Goal: Task Accomplishment & Management: Manage account settings

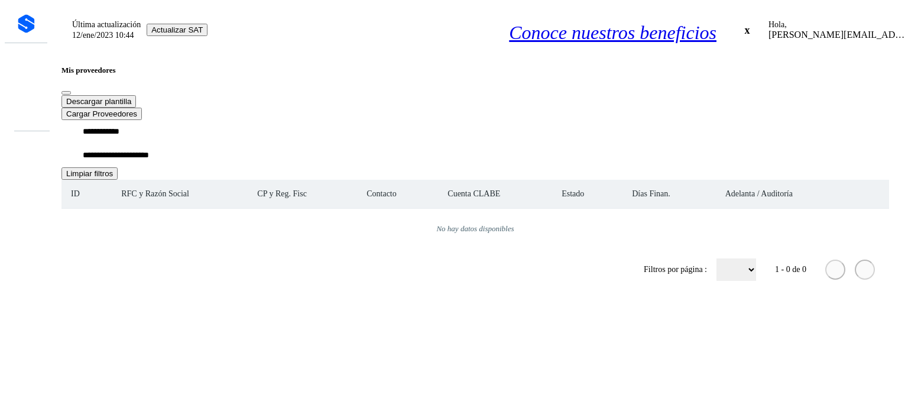
drag, startPoint x: 154, startPoint y: 112, endPoint x: 0, endPoint y: 82, distance: 157.1
click at [5, 82] on div "**********" at bounding box center [454, 155] width 899 height 300
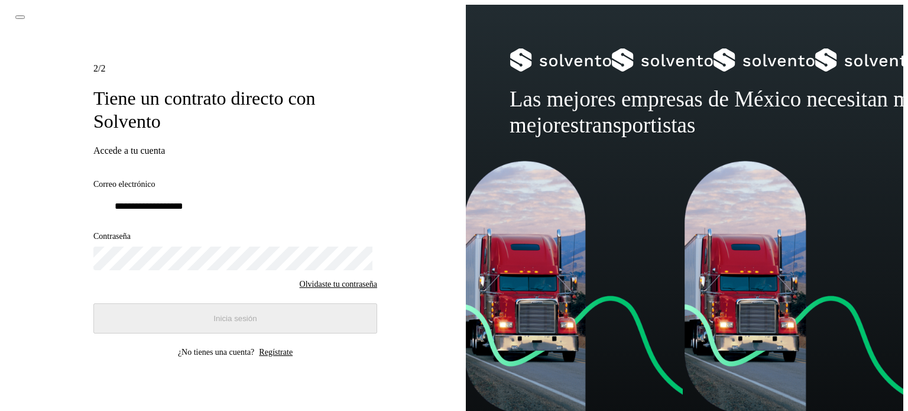
type input "**********"
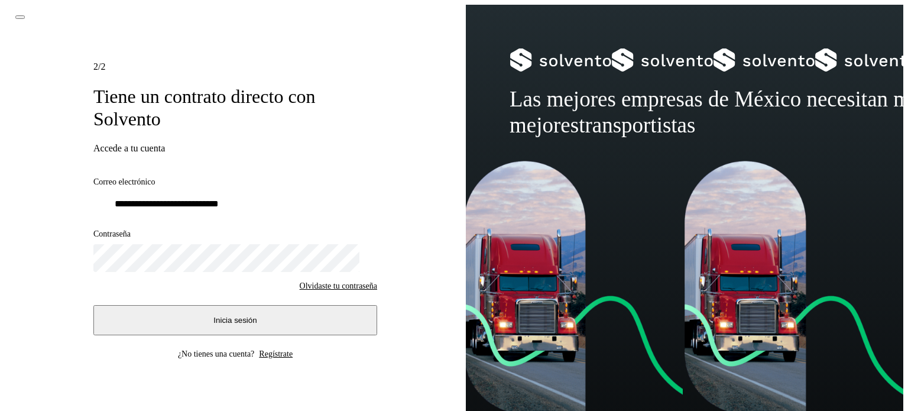
click at [226, 319] on span "Inicia sesión" at bounding box center [234, 320] width 43 height 9
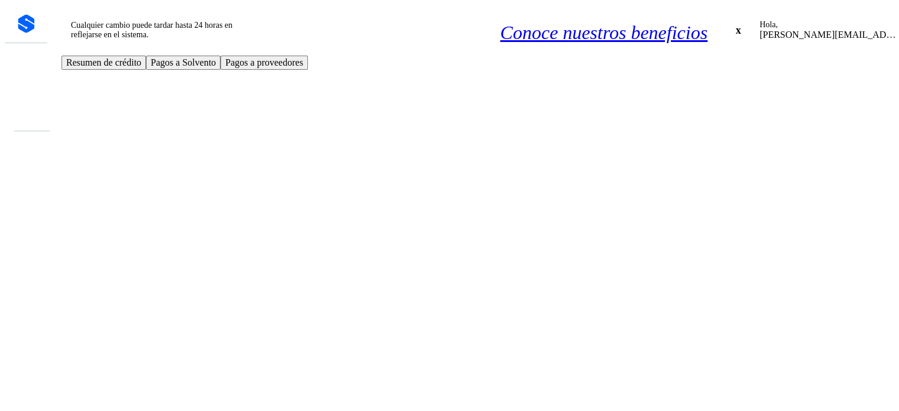
click at [25, 108] on icon at bounding box center [25, 108] width 0 height 0
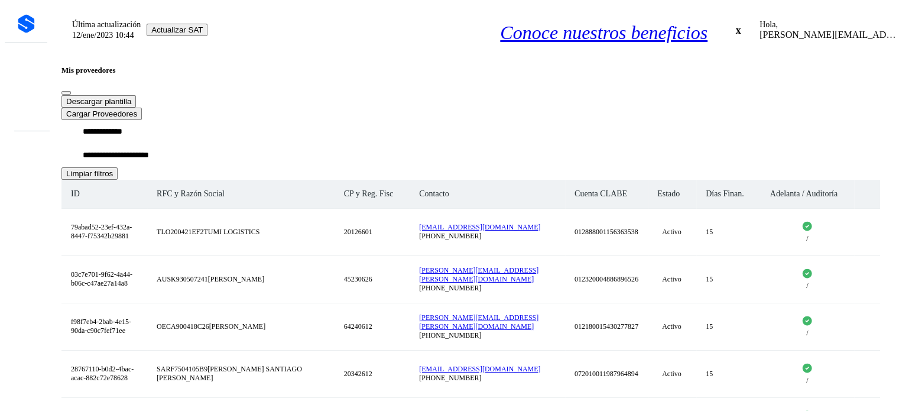
click at [142, 108] on button "Cargar Proveedores" at bounding box center [101, 114] width 80 height 12
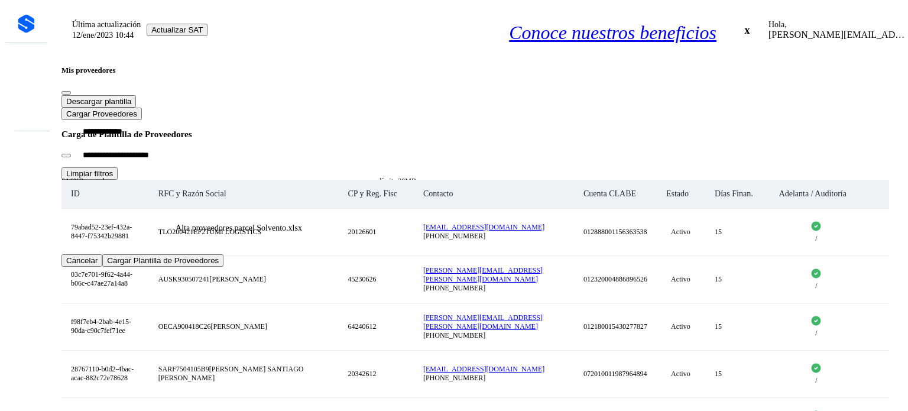
click at [223, 267] on button "Cargar Plantilla de Proveedores" at bounding box center [162, 260] width 121 height 12
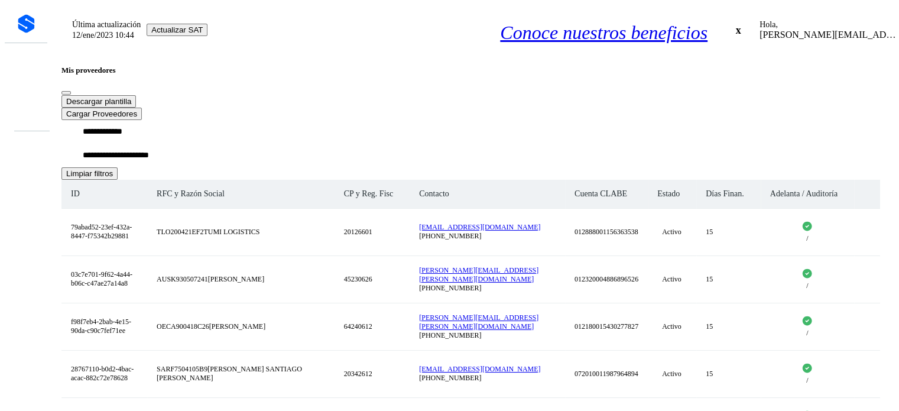
click at [142, 108] on button "Cargar Proveedores" at bounding box center [101, 114] width 80 height 12
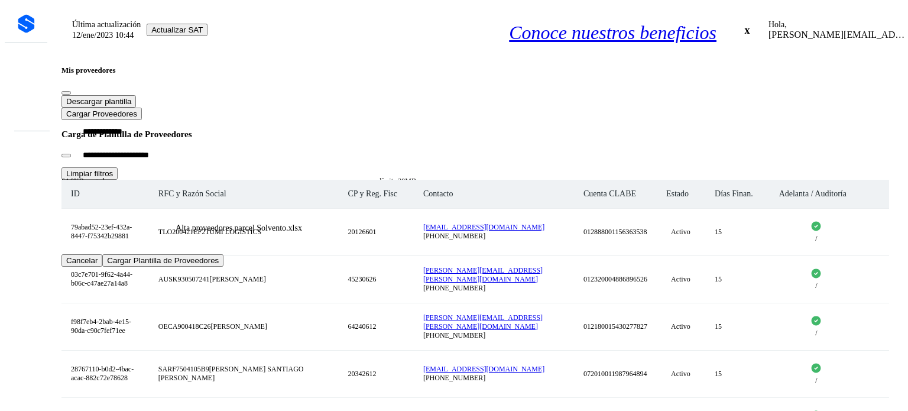
click at [219, 265] on span "Cargar Plantilla de Proveedores" at bounding box center [163, 260] width 112 height 9
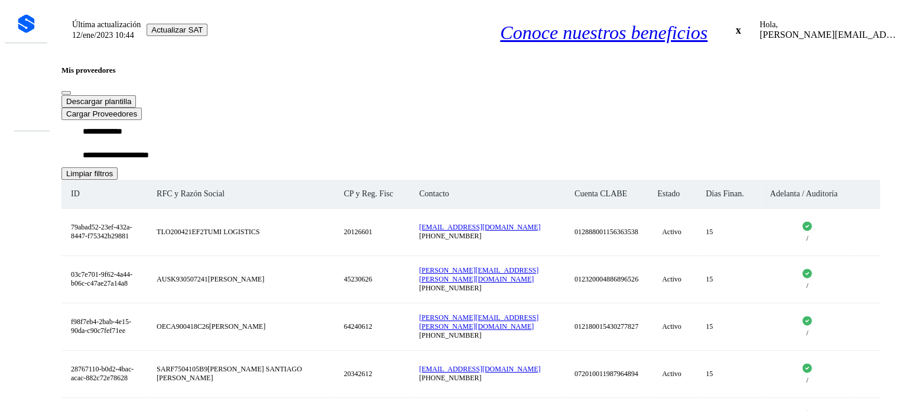
click at [142, 108] on button "Cargar Proveedores" at bounding box center [101, 114] width 80 height 12
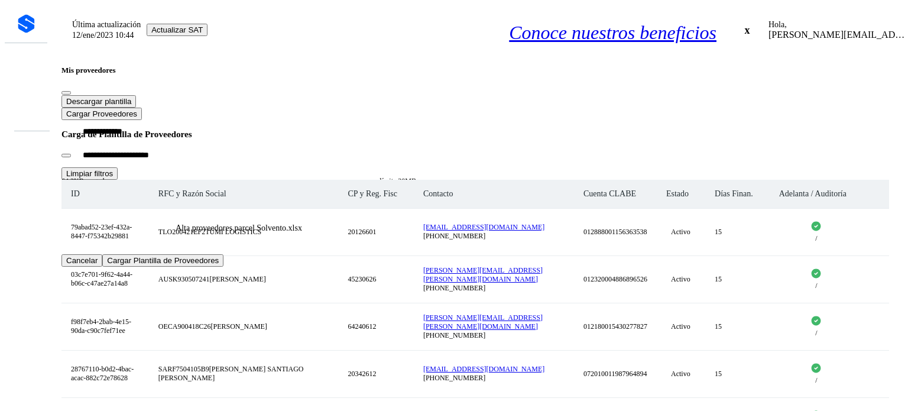
click at [223, 267] on button "Cargar Plantilla de Proveedores" at bounding box center [162, 260] width 121 height 12
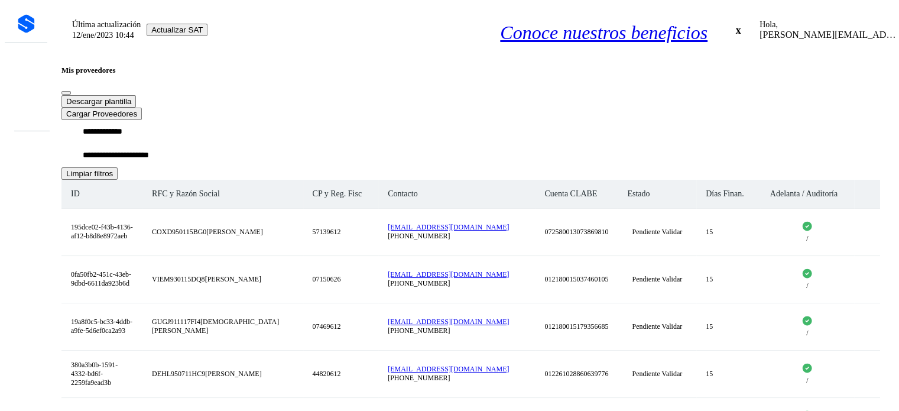
click at [25, 94] on icon at bounding box center [25, 94] width 0 height 0
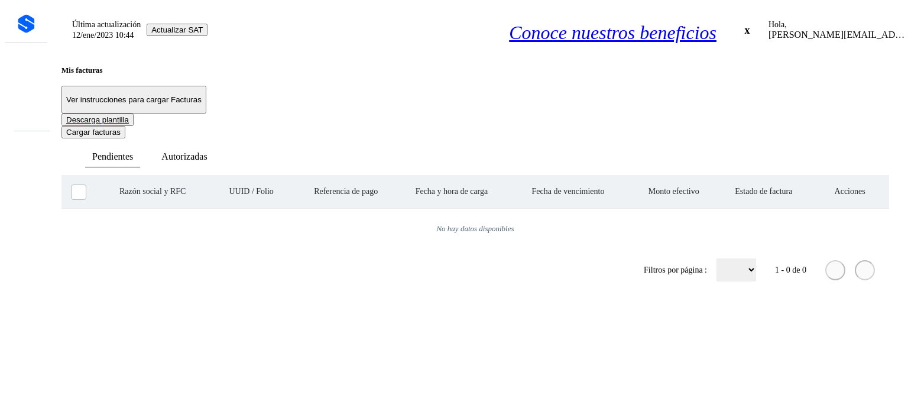
click at [121, 128] on span "Cargar facturas" at bounding box center [93, 132] width 54 height 9
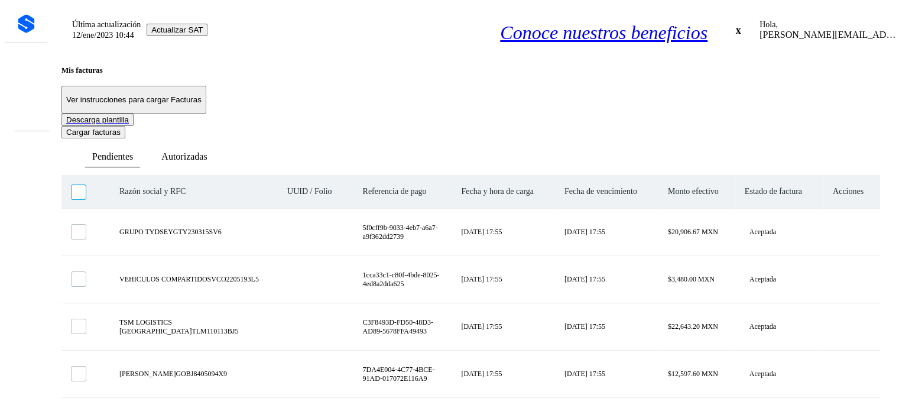
click at [72, 185] on icon at bounding box center [72, 185] width 0 height 0
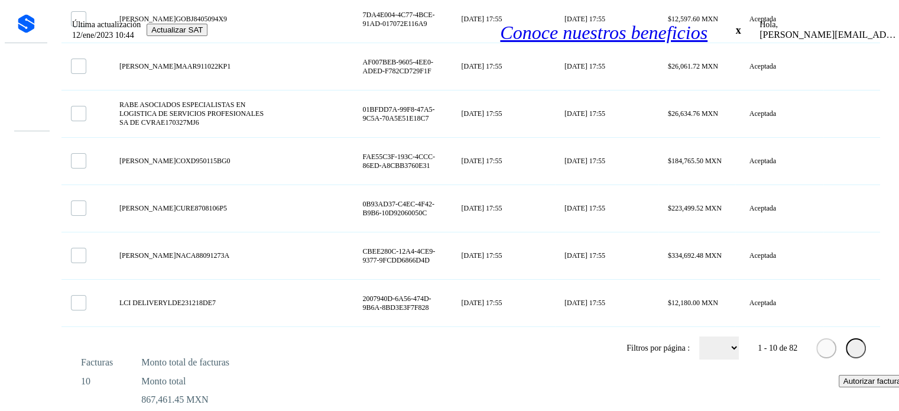
scroll to position [390, 0]
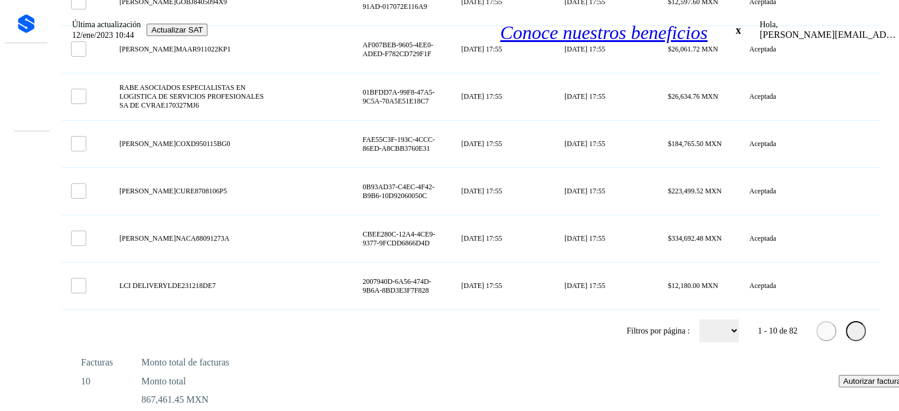
click at [718, 333] on select "** ** **" at bounding box center [719, 330] width 40 height 23
select select "**"
click at [699, 320] on select "** ** **" at bounding box center [719, 330] width 40 height 23
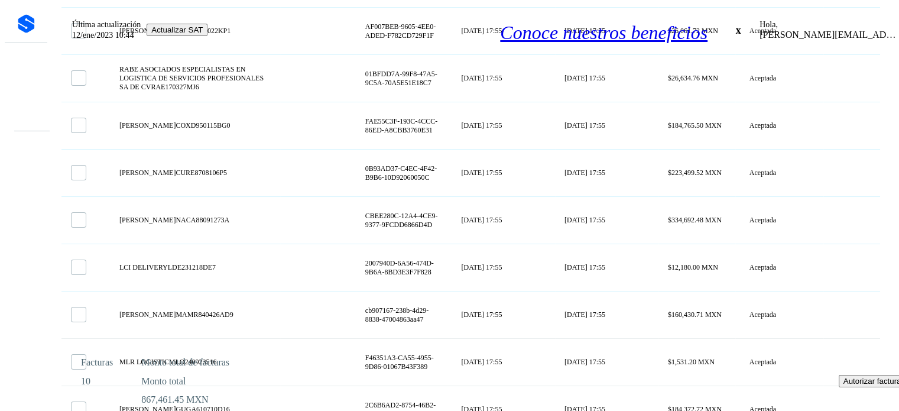
scroll to position [0, 0]
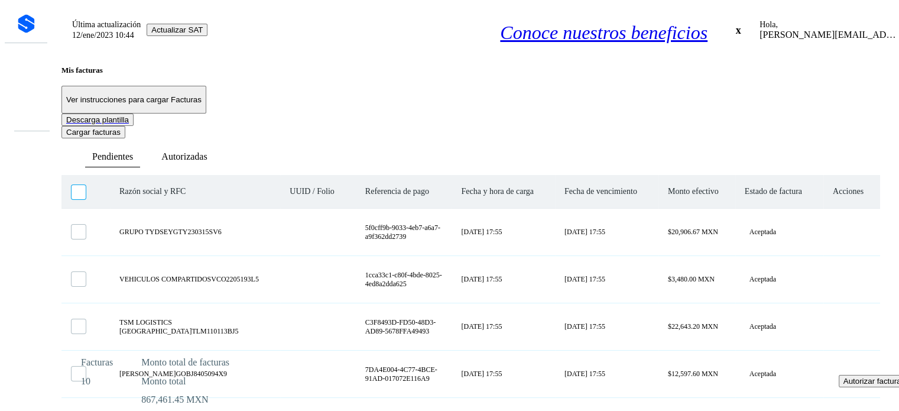
click at [72, 185] on icon at bounding box center [72, 185] width 0 height 0
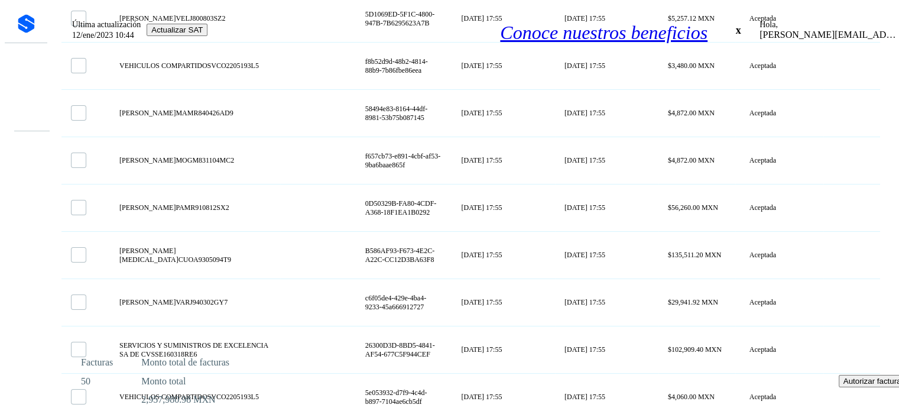
scroll to position [2451, 0]
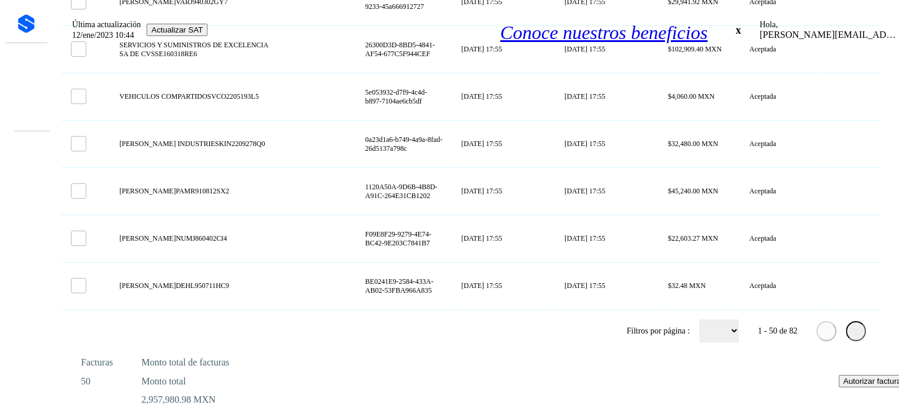
click at [844, 385] on span "Autorizar facturas" at bounding box center [874, 381] width 61 height 9
click at [856, 331] on icon at bounding box center [856, 331] width 0 height 0
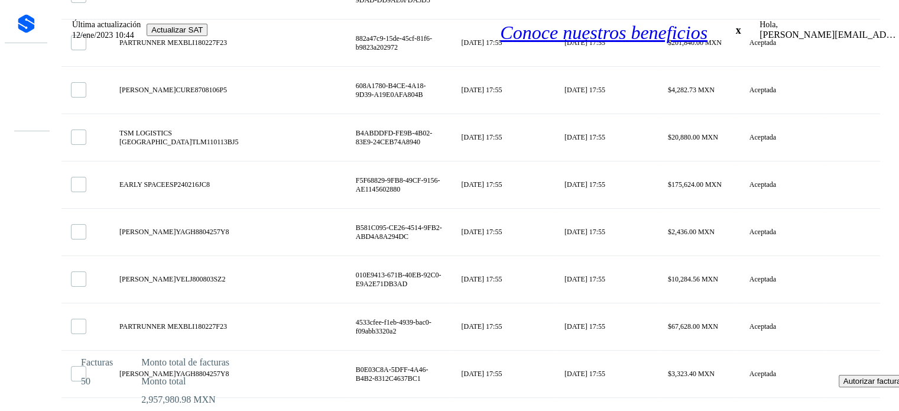
scroll to position [0, 0]
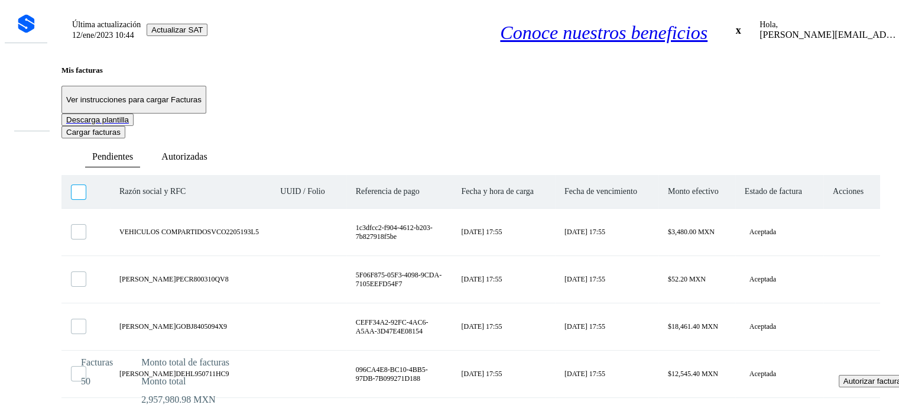
click at [72, 185] on span at bounding box center [72, 185] width 0 height 0
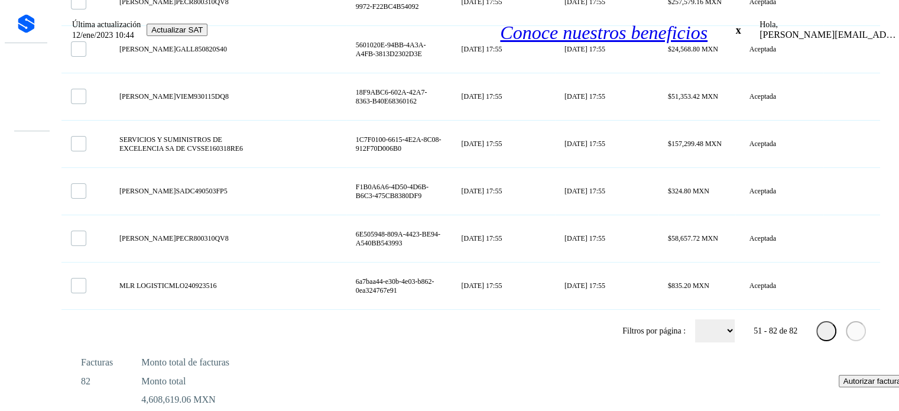
scroll to position [1495, 0]
click at [844, 385] on span "Autorizar facturas" at bounding box center [874, 381] width 61 height 9
click at [822, 401] on div "Facturas 82 Monto total de facturas Monto total 4,608,619.06 MXN Autorizar fact…" at bounding box center [495, 380] width 829 height 48
click at [844, 385] on span "Autorizar facturas" at bounding box center [874, 381] width 61 height 9
click at [827, 331] on icon at bounding box center [827, 331] width 0 height 0
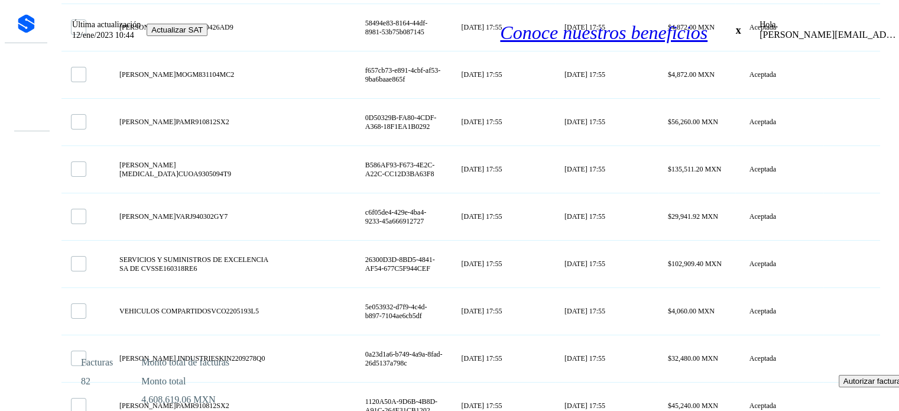
scroll to position [2451, 0]
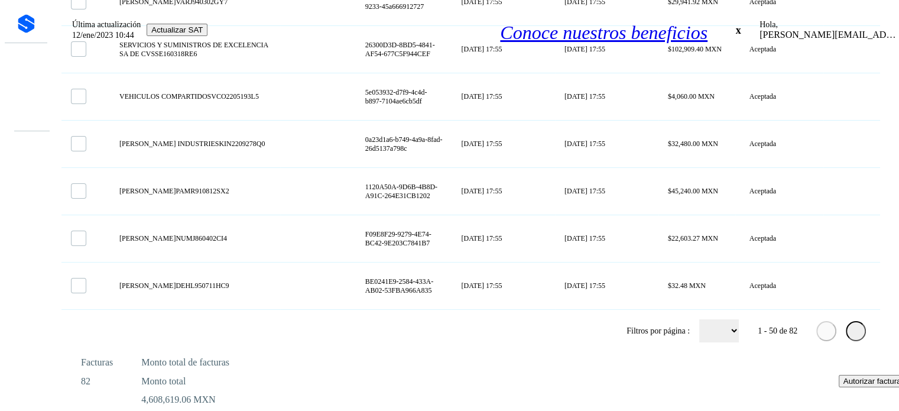
click at [844, 385] on span "Autorizar facturas" at bounding box center [874, 381] width 61 height 9
click at [856, 331] on icon at bounding box center [856, 331] width 0 height 0
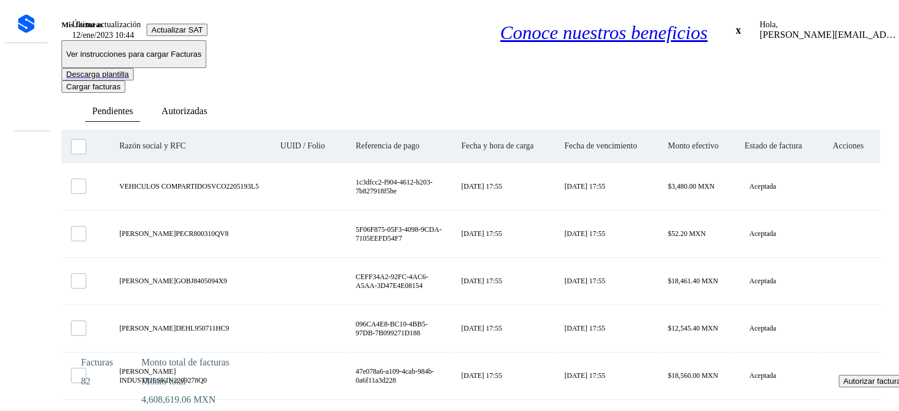
scroll to position [0, 0]
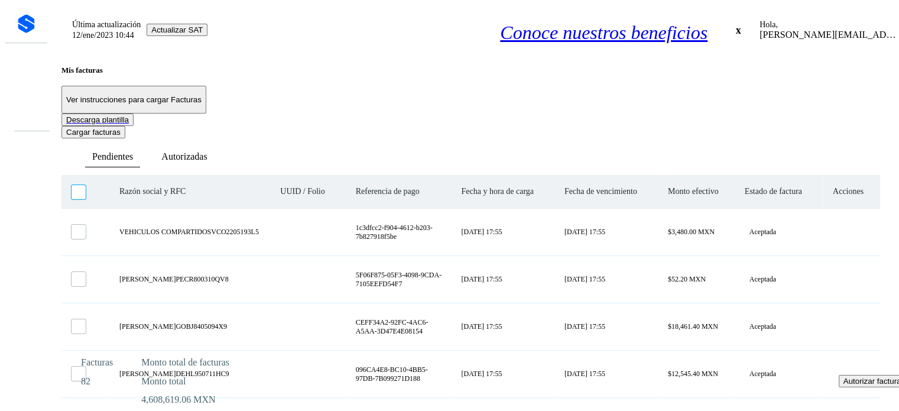
click at [72, 185] on icon at bounding box center [72, 185] width 0 height 0
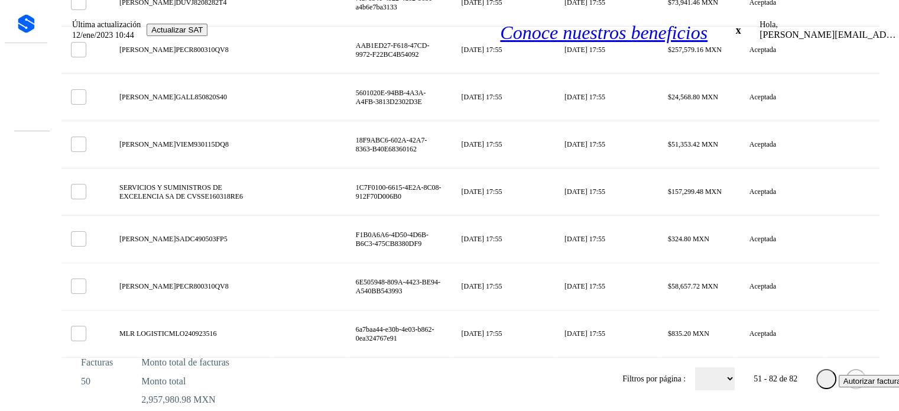
scroll to position [1495, 0]
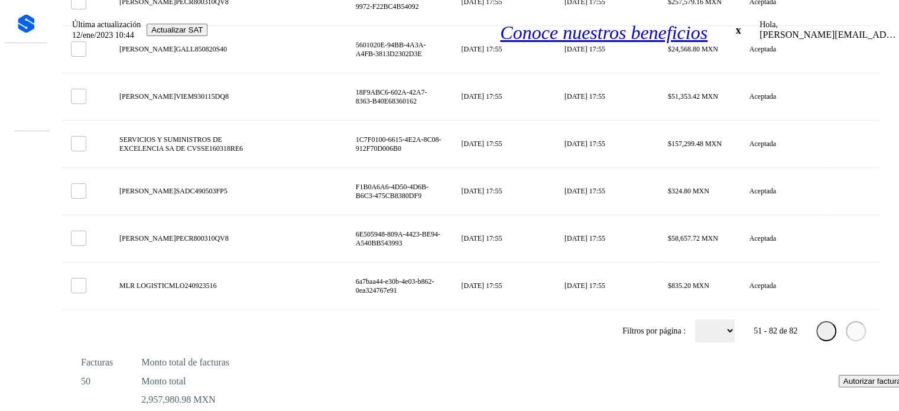
click at [827, 331] on icon at bounding box center [827, 331] width 0 height 0
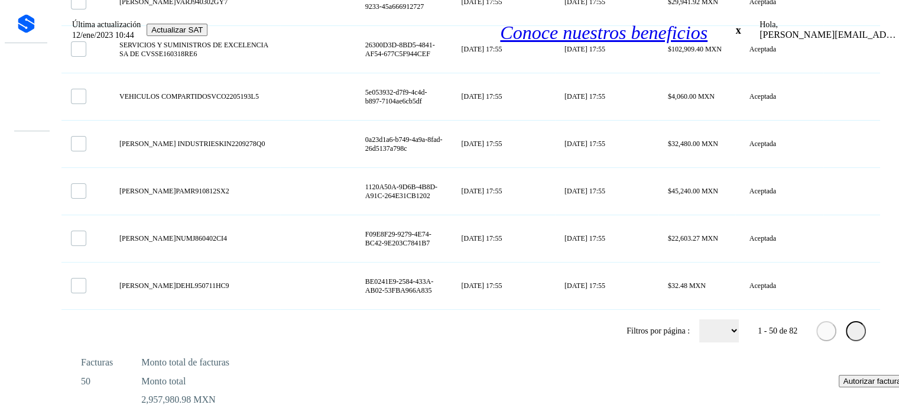
scroll to position [2451, 0]
click at [844, 385] on span "Autorizar facturas" at bounding box center [874, 381] width 61 height 9
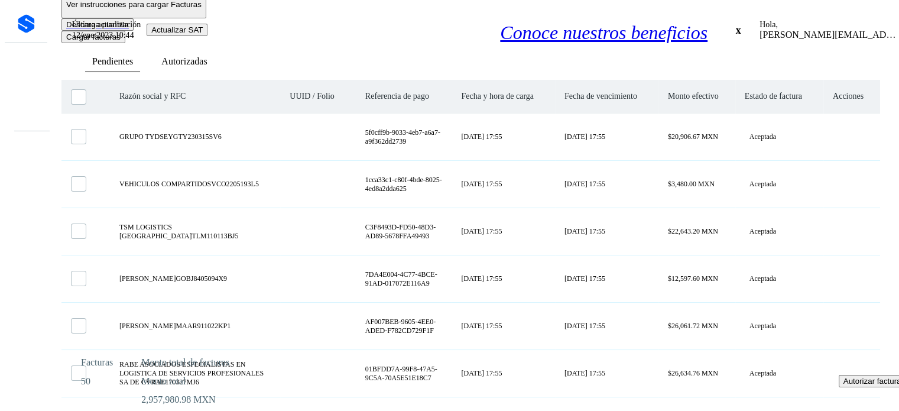
scroll to position [0, 0]
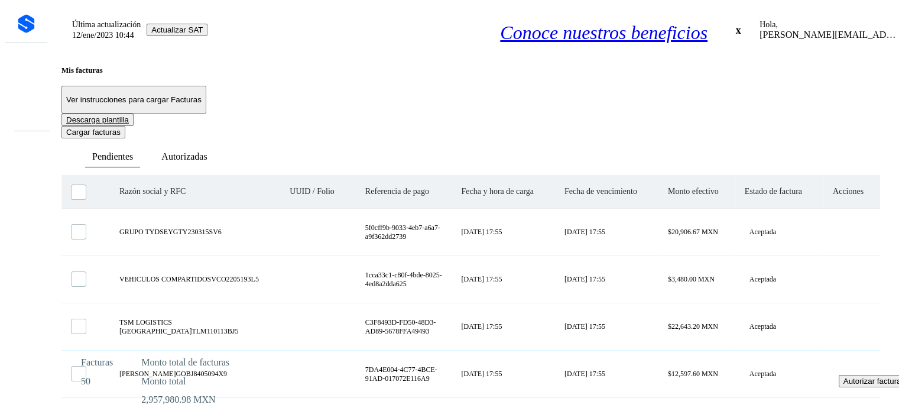
click at [844, 385] on span "Autorizar facturas" at bounding box center [874, 381] width 61 height 9
click at [455, 146] on ul "Pendientes Autorizadas" at bounding box center [470, 156] width 819 height 21
click at [72, 185] on icon at bounding box center [72, 185] width 0 height 0
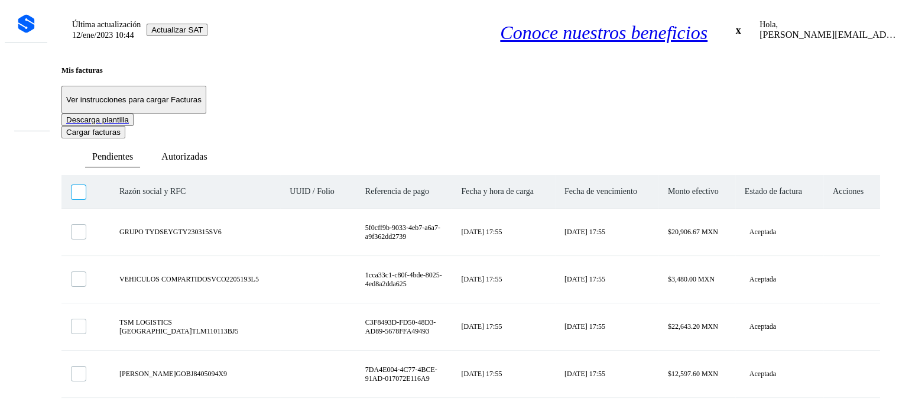
click at [72, 185] on icon at bounding box center [72, 185] width 0 height 0
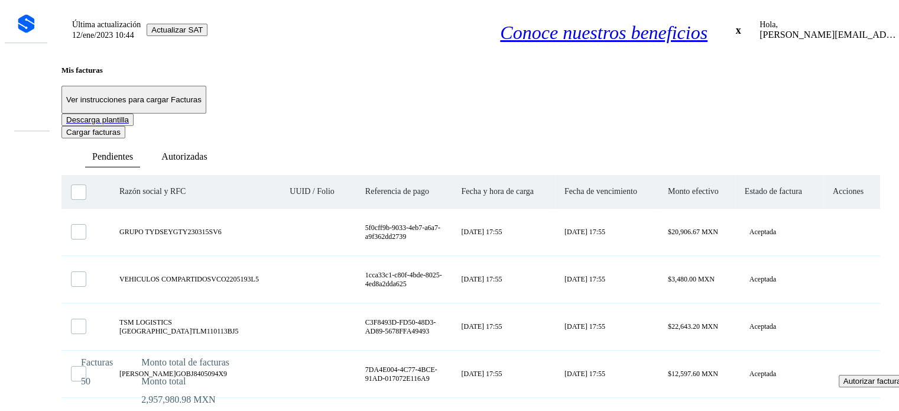
click at [844, 385] on span "Autorizar facturas" at bounding box center [874, 381] width 61 height 9
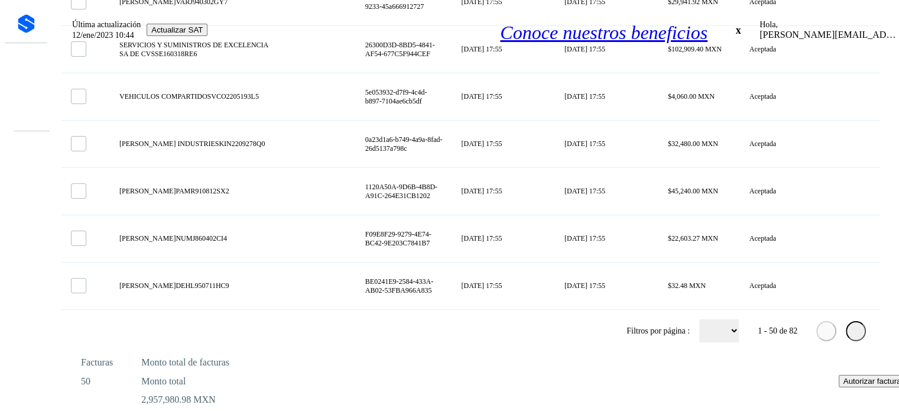
scroll to position [2451, 0]
click at [844, 385] on span "Autorizar facturas" at bounding box center [874, 381] width 61 height 9
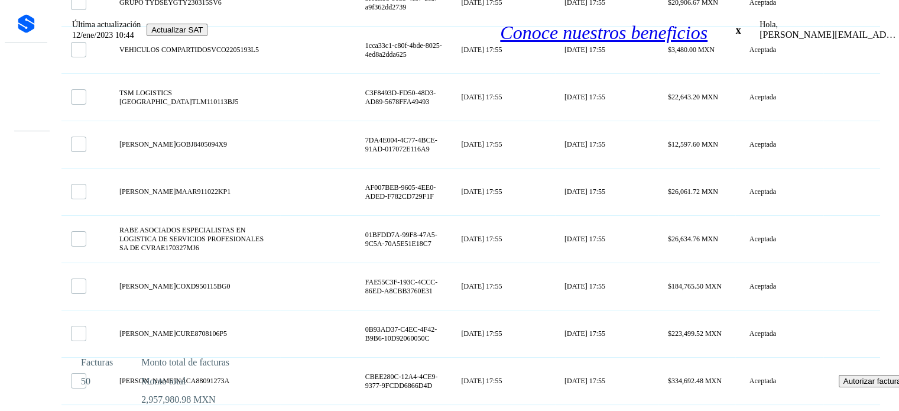
scroll to position [0, 0]
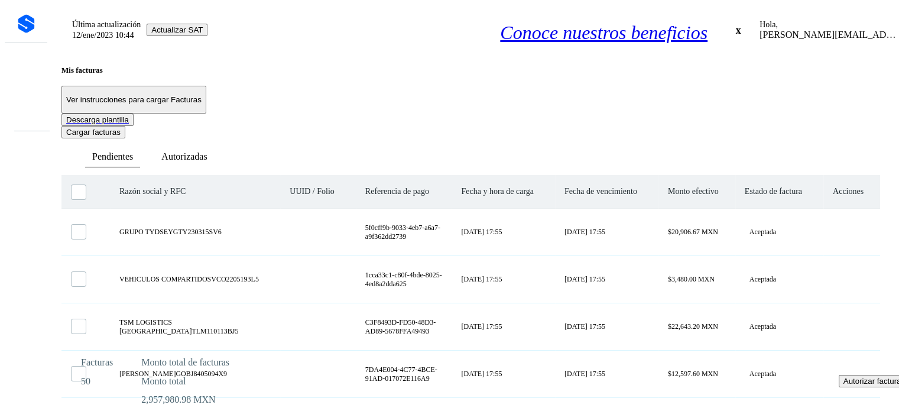
click at [844, 385] on span "Autorizar facturas" at bounding box center [874, 381] width 61 height 9
click at [475, 146] on ul "Pendientes Autorizadas" at bounding box center [470, 156] width 819 height 21
click at [72, 185] on icon at bounding box center [72, 185] width 0 height 0
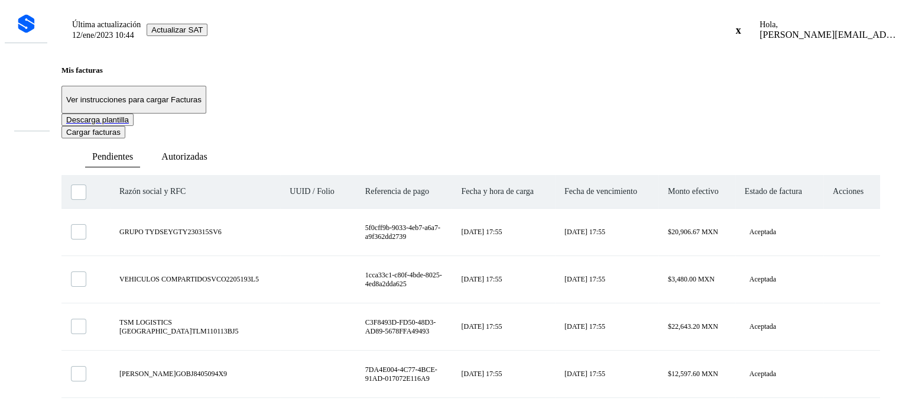
click at [801, 79] on div "Cerrar sesión" at bounding box center [861, 71] width 161 height 22
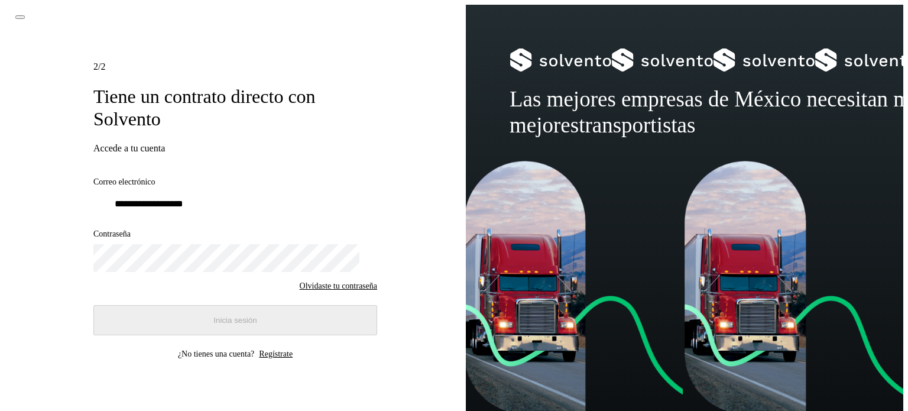
type input "**********"
click at [234, 319] on span "Inicia sesión" at bounding box center [234, 320] width 43 height 9
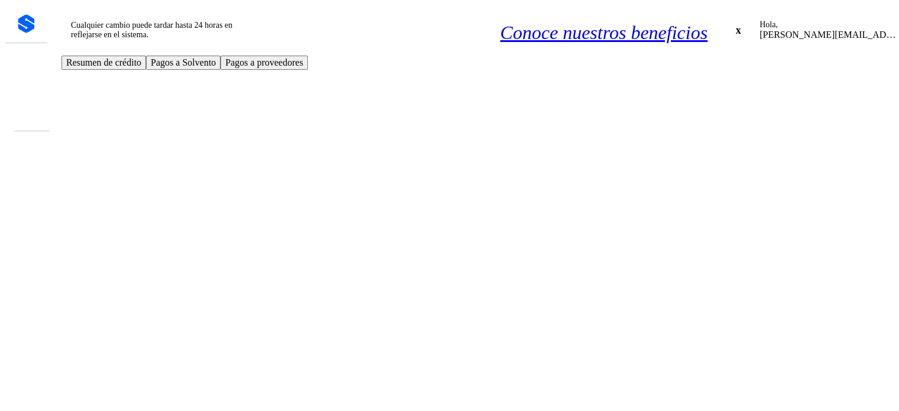
click at [25, 94] on icon at bounding box center [25, 94] width 0 height 0
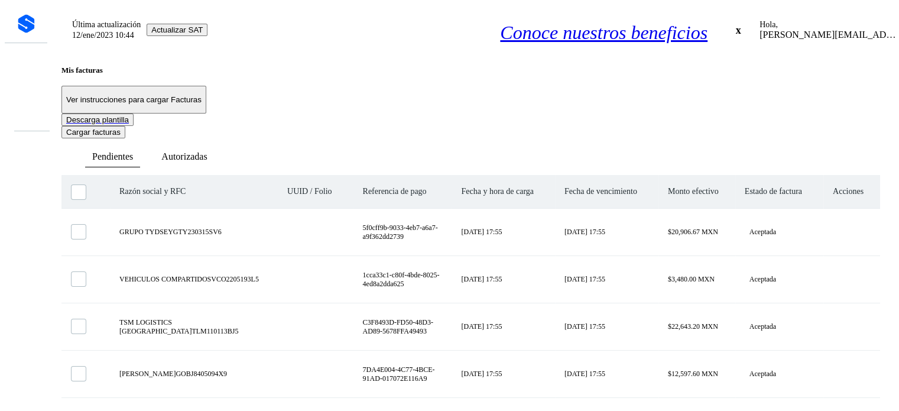
click at [814, 189] on icon at bounding box center [811, 191] width 5 height 5
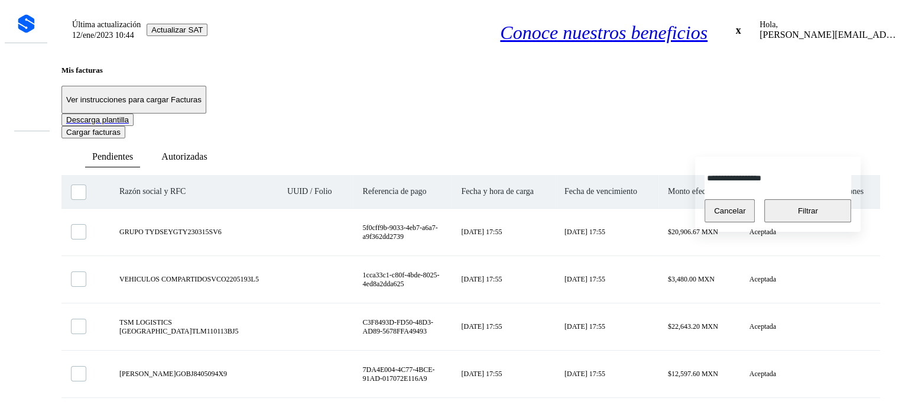
click at [847, 185] on div at bounding box center [849, 178] width 5 height 24
click at [715, 362] on icon at bounding box center [715, 368] width 0 height 13
type input "**********"
click at [717, 99] on div at bounding box center [449, 205] width 899 height 411
click at [805, 208] on span "Filtrar" at bounding box center [808, 210] width 20 height 9
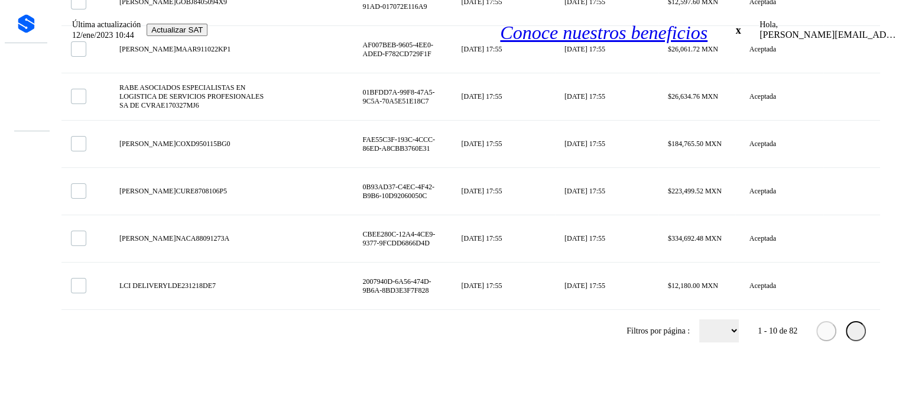
scroll to position [435, 0]
click at [714, 334] on select "** ** **" at bounding box center [719, 330] width 40 height 23
select select "**"
click at [699, 320] on select "** ** **" at bounding box center [719, 330] width 40 height 23
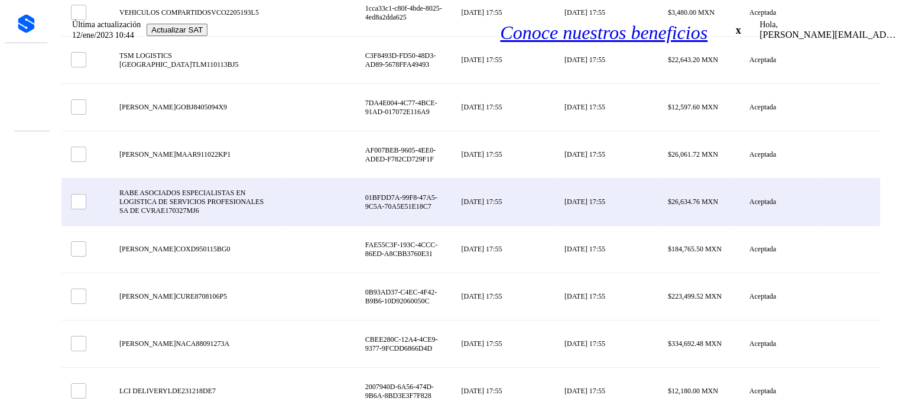
scroll to position [0, 0]
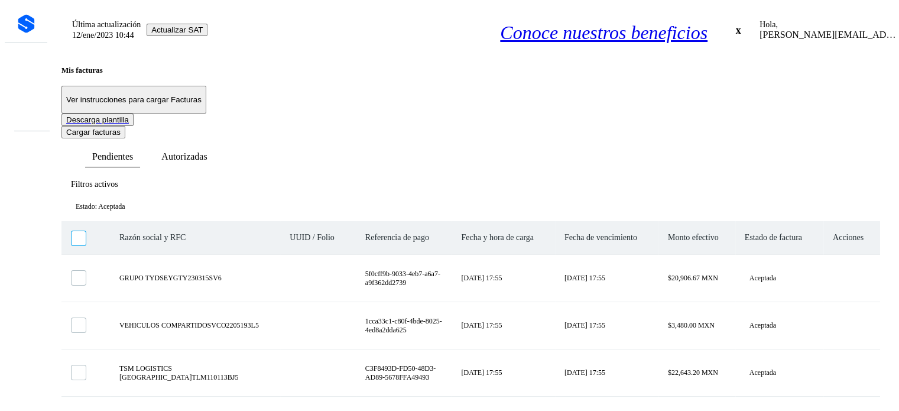
click at [72, 231] on icon at bounding box center [72, 231] width 0 height 0
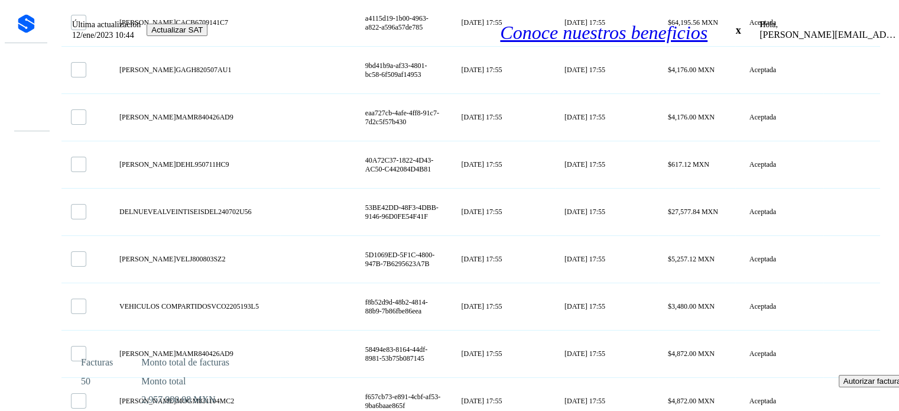
scroll to position [2497, 0]
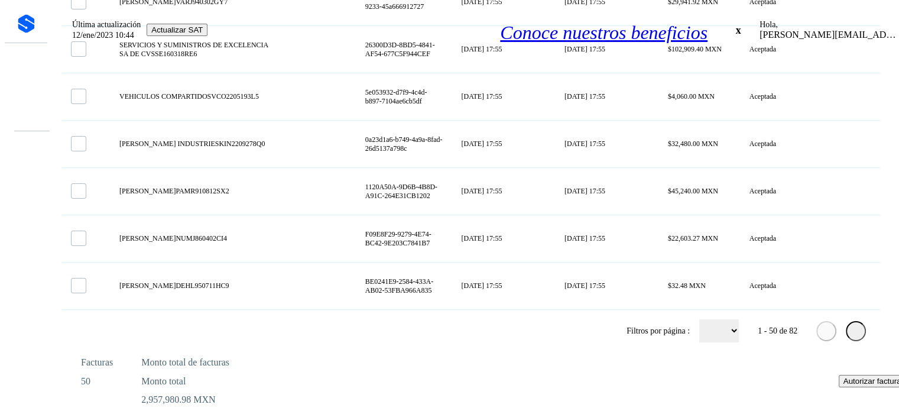
click at [844, 385] on span "Autorizar facturas" at bounding box center [874, 381] width 61 height 9
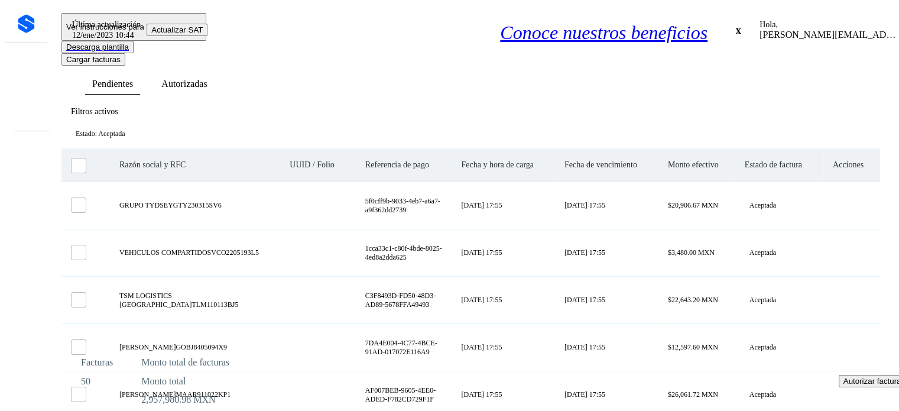
scroll to position [0, 0]
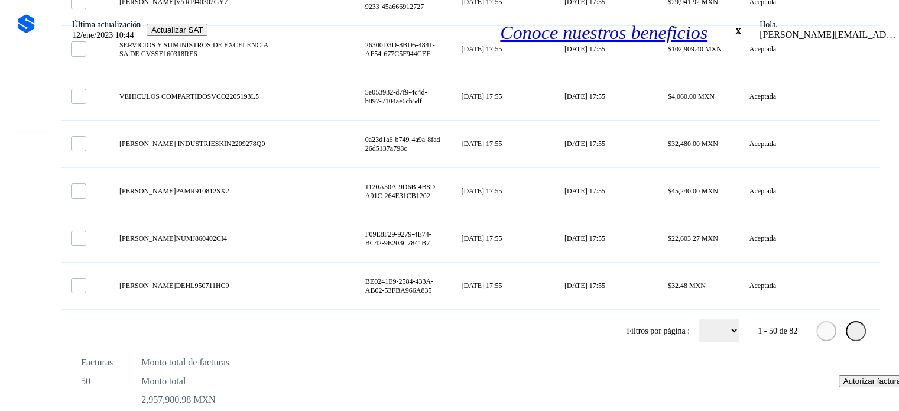
scroll to position [2497, 0]
click at [856, 331] on icon at bounding box center [856, 331] width 0 height 0
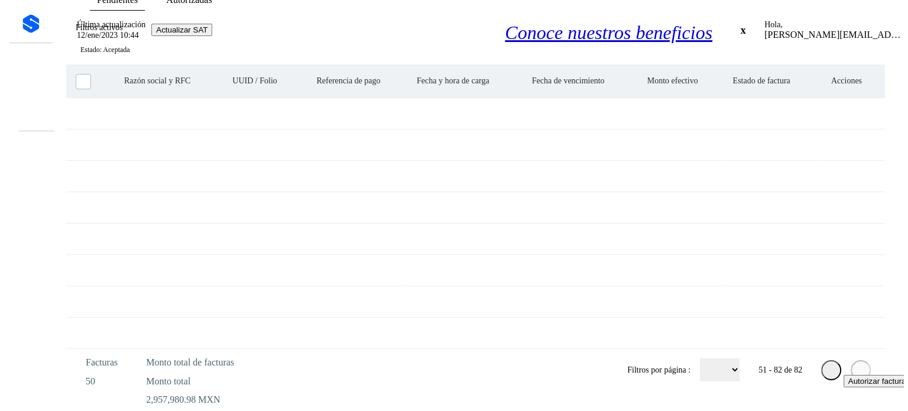
scroll to position [0, 0]
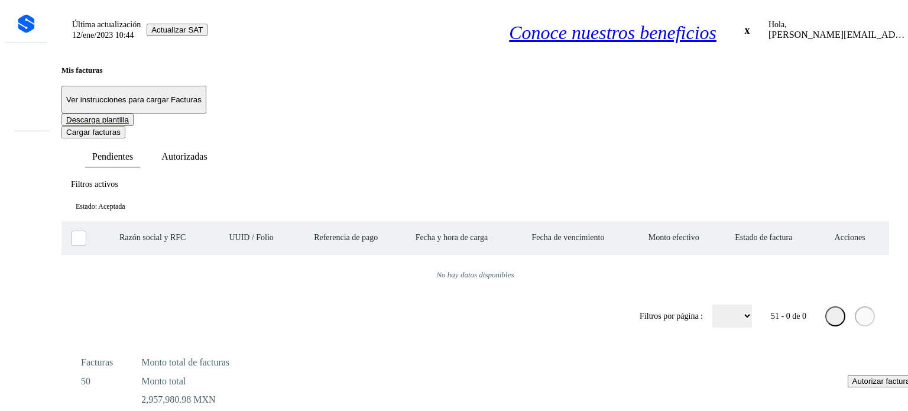
click at [835, 316] on icon at bounding box center [835, 316] width 0 height 0
click at [804, 235] on icon at bounding box center [801, 237] width 5 height 5
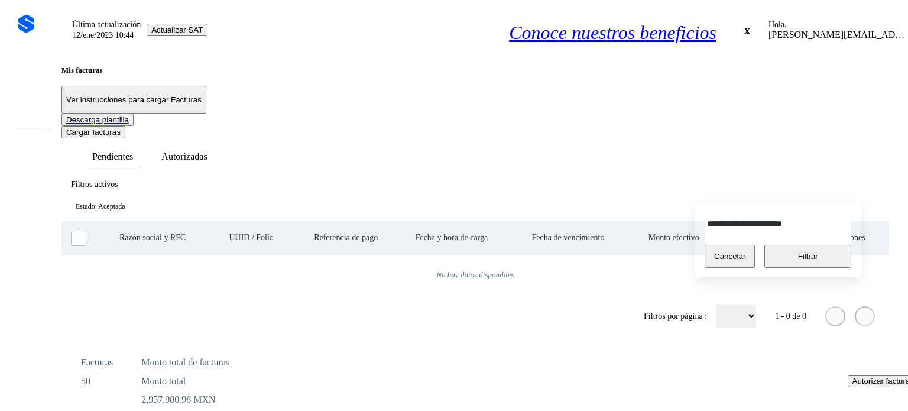
click at [847, 223] on icon at bounding box center [847, 223] width 0 height 0
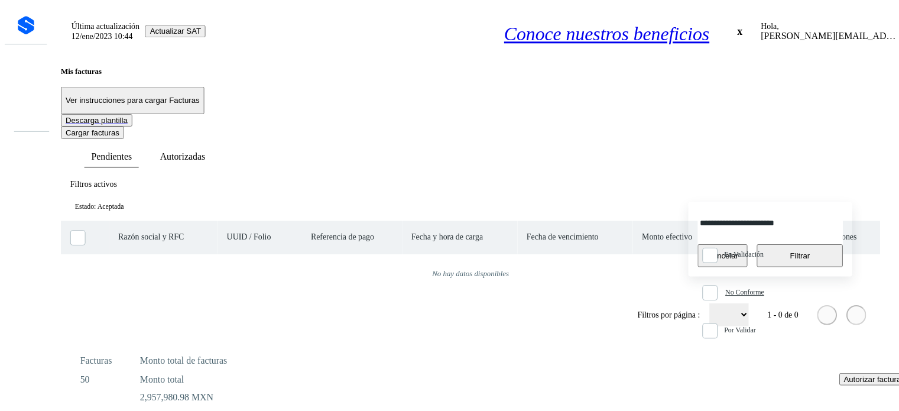
scroll to position [24, 0]
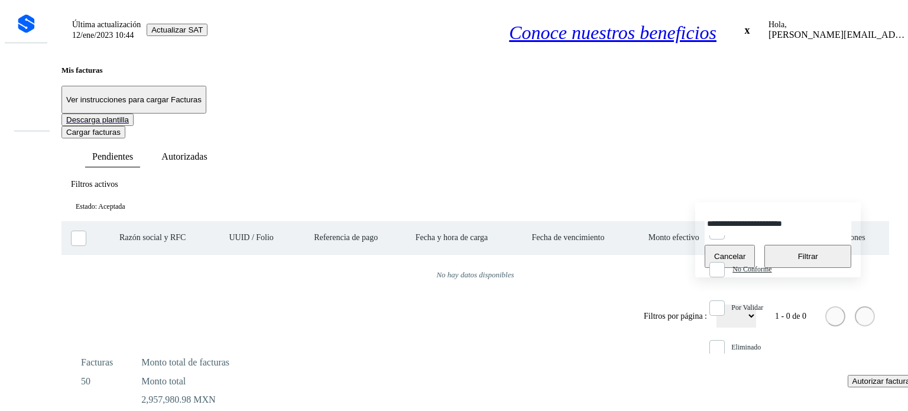
click at [715, 384] on icon at bounding box center [715, 390] width 0 height 13
type input "**********"
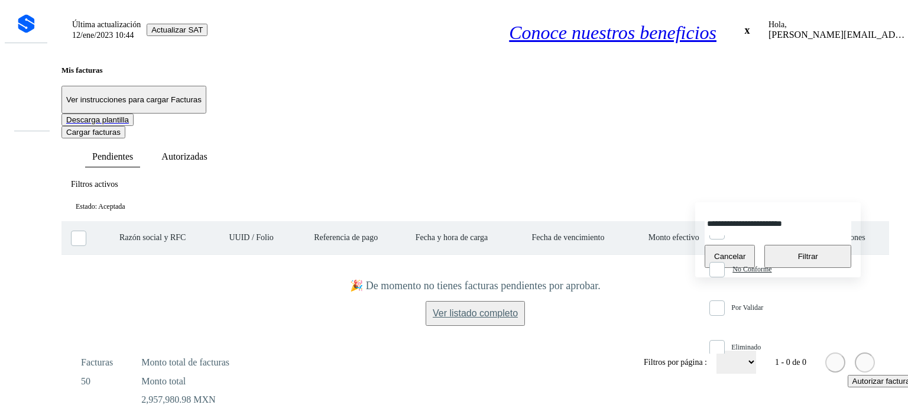
click at [579, 342] on div at bounding box center [454, 205] width 908 height 411
click at [806, 256] on span "Filtrar" at bounding box center [808, 256] width 20 height 9
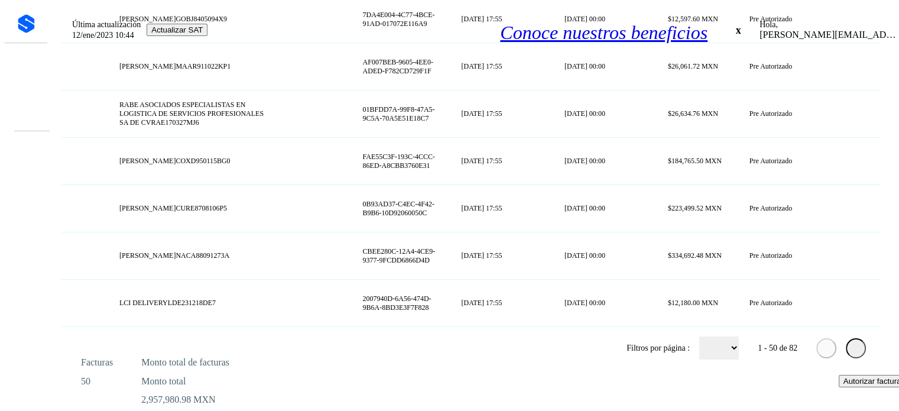
scroll to position [435, 0]
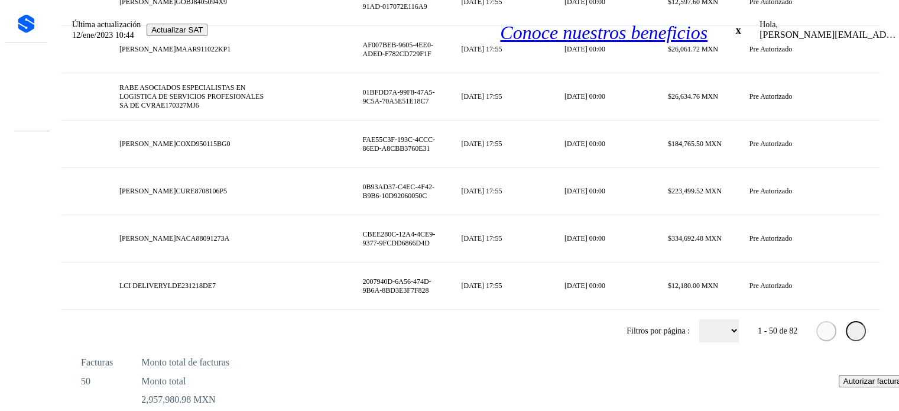
click at [710, 336] on select "** ** **" at bounding box center [719, 330] width 40 height 23
click at [699, 320] on select "** ** **" at bounding box center [719, 330] width 40 height 23
click at [856, 331] on icon at bounding box center [856, 331] width 0 height 0
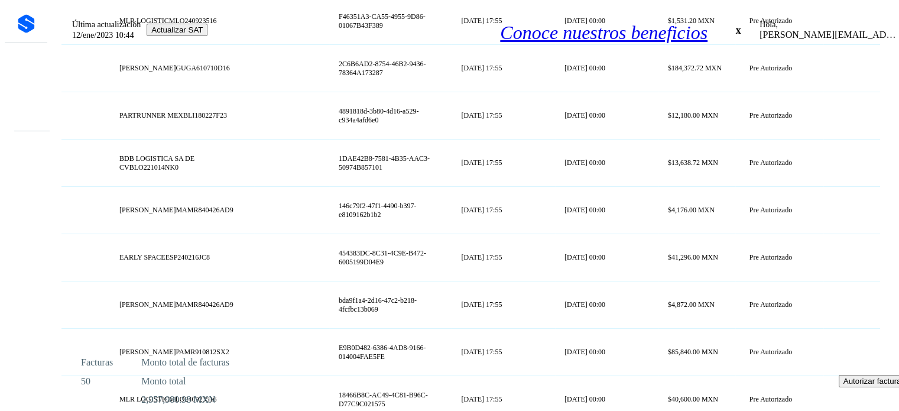
scroll to position [404, 0]
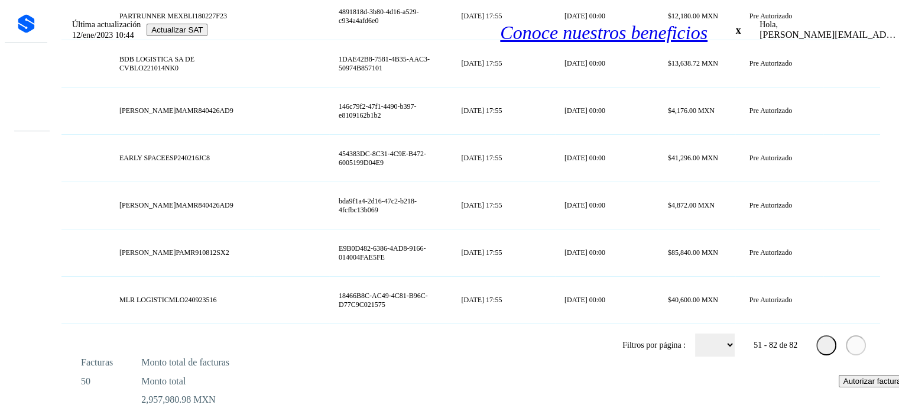
click at [827, 345] on icon at bounding box center [827, 345] width 0 height 0
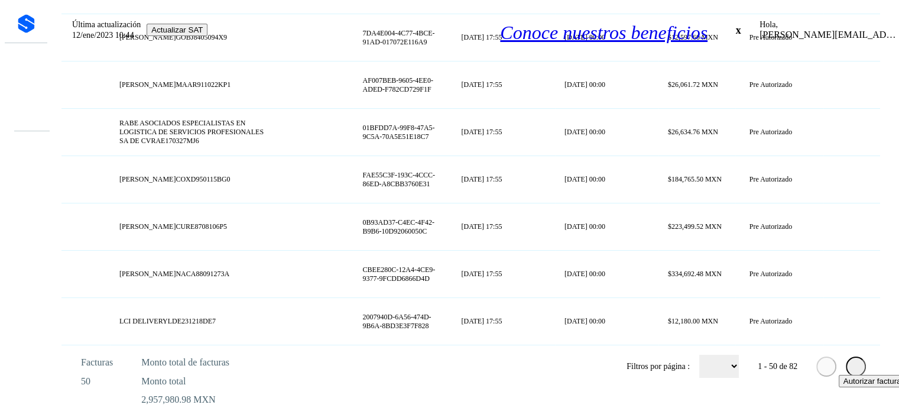
scroll to position [435, 0]
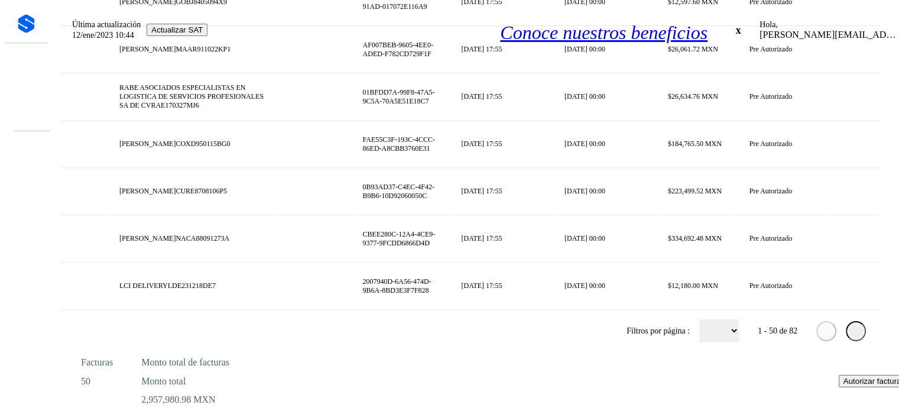
click at [709, 333] on select "** ** **" at bounding box center [719, 330] width 40 height 23
click at [699, 320] on select "** ** **" at bounding box center [719, 330] width 40 height 23
click at [712, 333] on select "** ** **" at bounding box center [719, 330] width 40 height 23
select select "**"
click at [699, 320] on select "** ** **" at bounding box center [719, 330] width 40 height 23
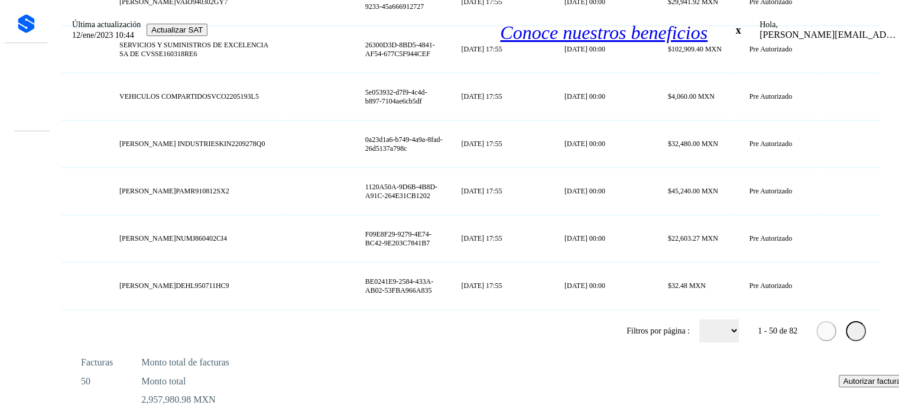
scroll to position [2497, 0]
click at [856, 331] on icon at bounding box center [856, 331] width 0 height 0
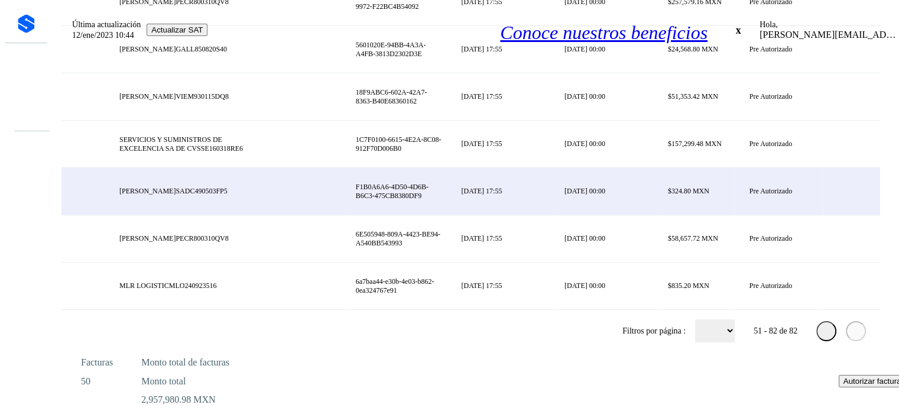
scroll to position [1541, 0]
